Goal: Find specific page/section: Find specific page/section

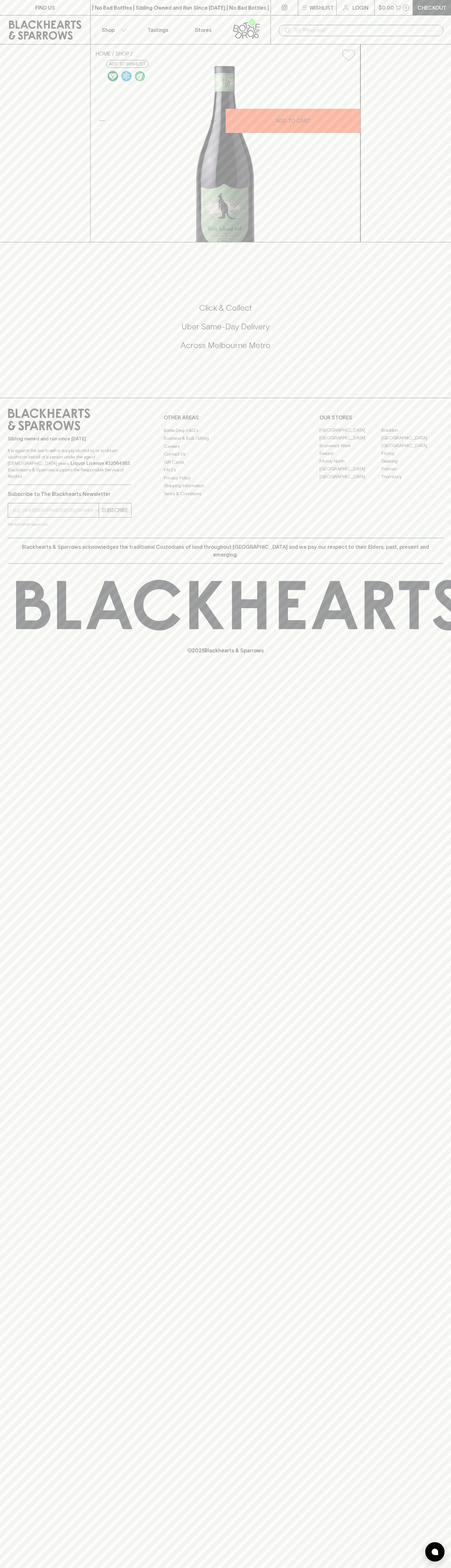
click at [194, 19] on link "Stores" at bounding box center [203, 29] width 45 height 29
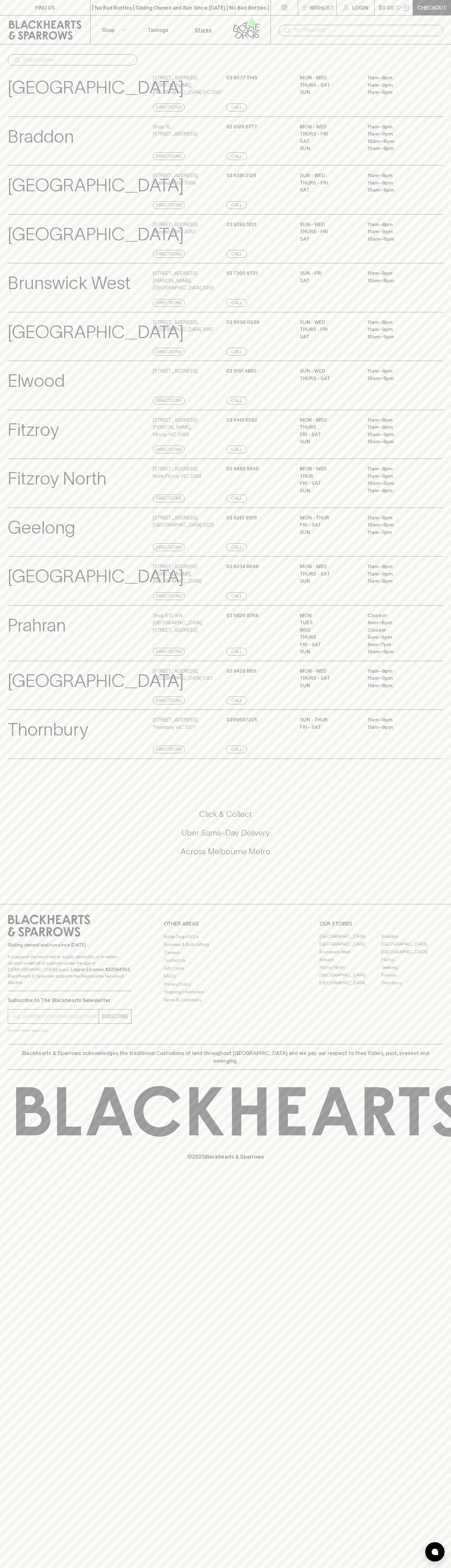
click at [207, 1567] on html "FIND US | No Bad Bottles | Sibling Owned and Run Since [DATE] | No Bad Bottles …" at bounding box center [225, 784] width 451 height 1568
click at [28, 1012] on div "Subscribe to The Blackhearts Newsletter SUBSCRIBE We will never spam you" at bounding box center [70, 1012] width 124 height 43
